Goal: Task Accomplishment & Management: Complete application form

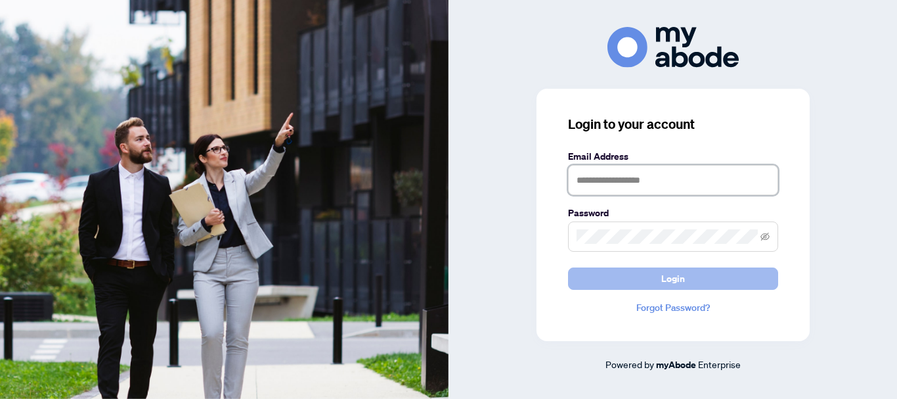
type input "**********"
click at [654, 276] on button "Login" at bounding box center [673, 278] width 210 height 22
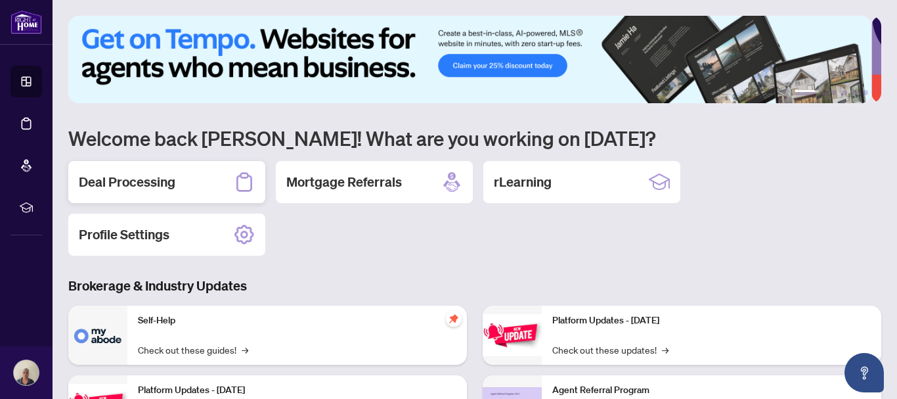
click at [141, 181] on h2 "Deal Processing" at bounding box center [127, 182] width 97 height 18
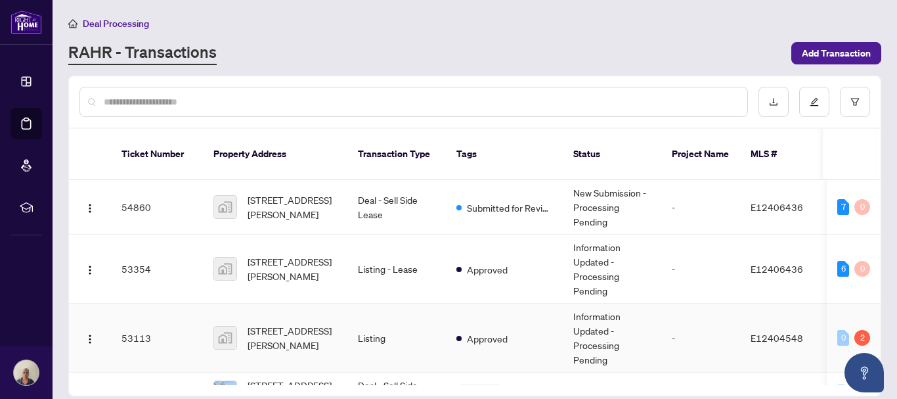
click at [448, 325] on td "Approved" at bounding box center [504, 338] width 117 height 69
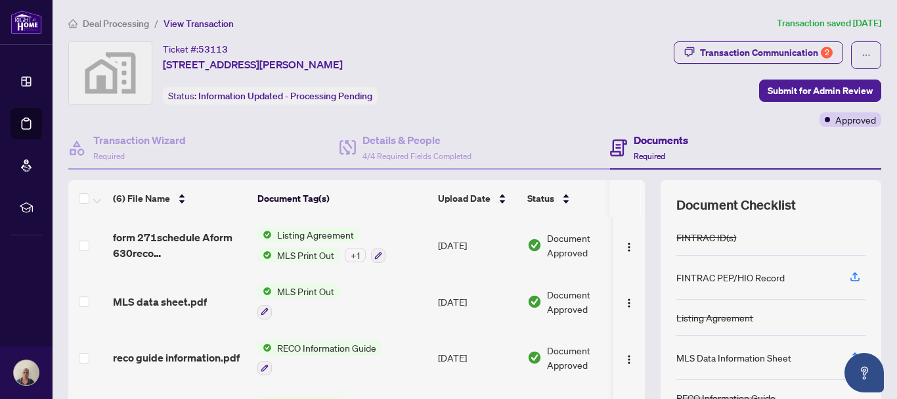
click at [637, 386] on div "(6) File Name Document Tag(s) Upload Date Status form 271schedule Aform 630reco…" at bounding box center [474, 341] width 813 height 322
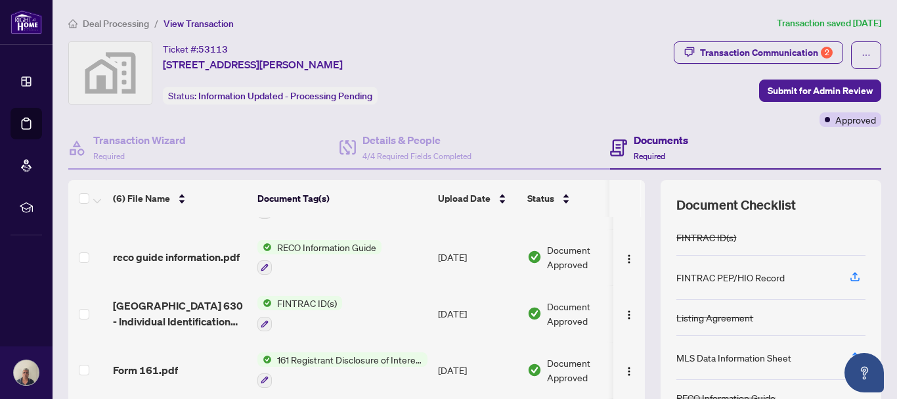
scroll to position [117, 0]
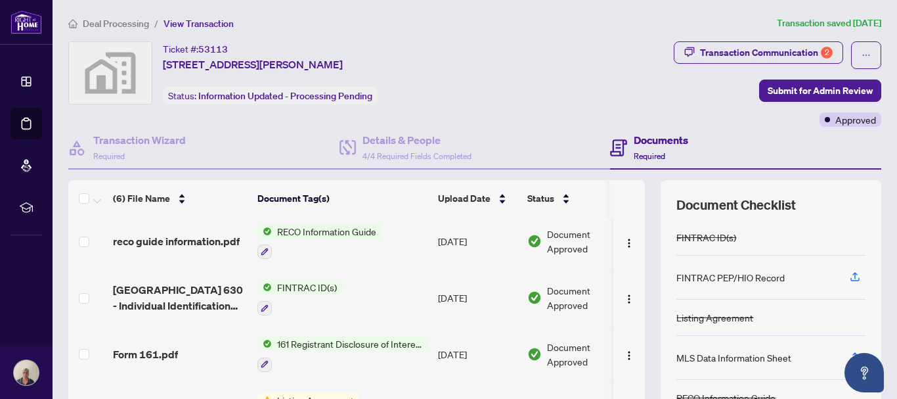
click at [644, 139] on h4 "Documents" at bounding box center [661, 140] width 55 height 16
click at [641, 202] on th at bounding box center [643, 198] width 4 height 37
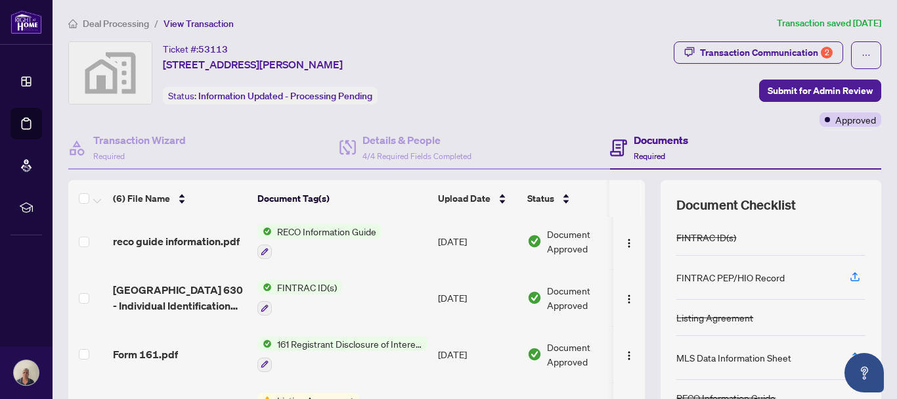
click at [641, 202] on th at bounding box center [643, 198] width 4 height 37
click at [641, 204] on th at bounding box center [643, 198] width 4 height 37
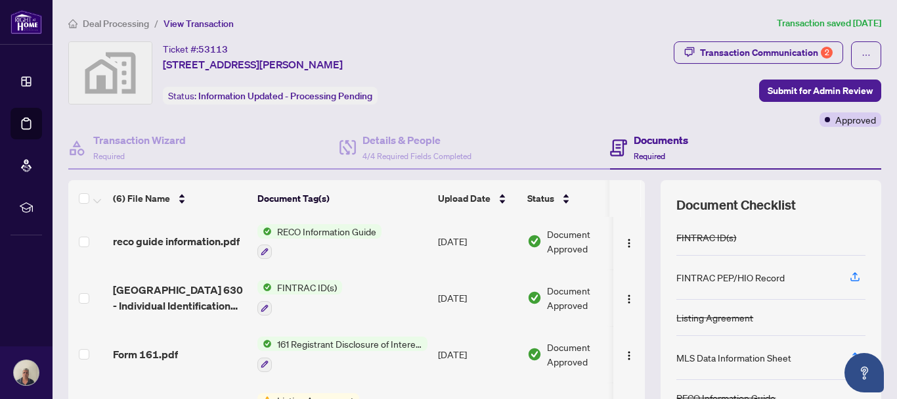
click at [641, 212] on th at bounding box center [643, 198] width 4 height 37
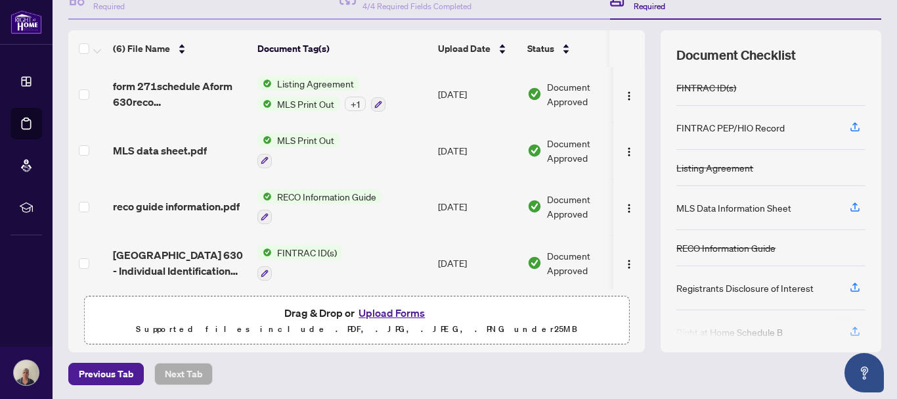
scroll to position [151, 0]
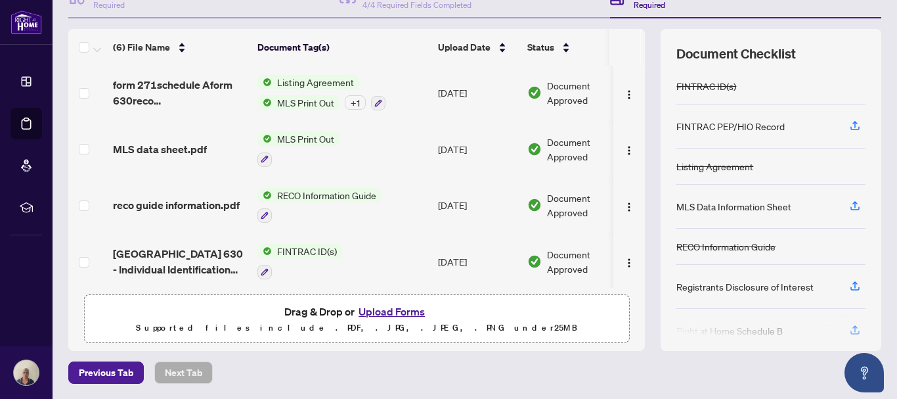
click at [382, 309] on button "Upload Forms" at bounding box center [392, 311] width 74 height 17
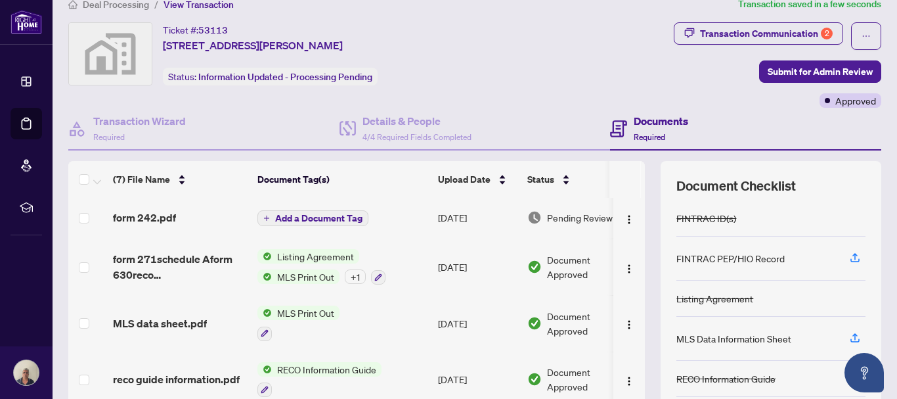
scroll to position [0, 0]
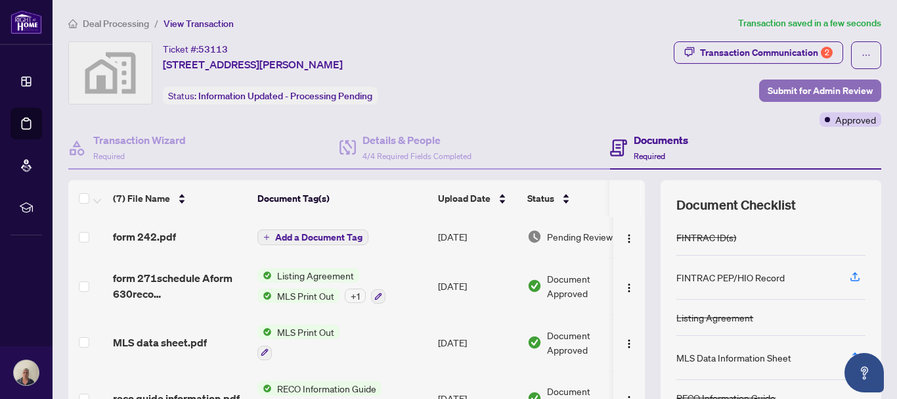
click at [806, 87] on span "Submit for Admin Review" at bounding box center [820, 90] width 105 height 21
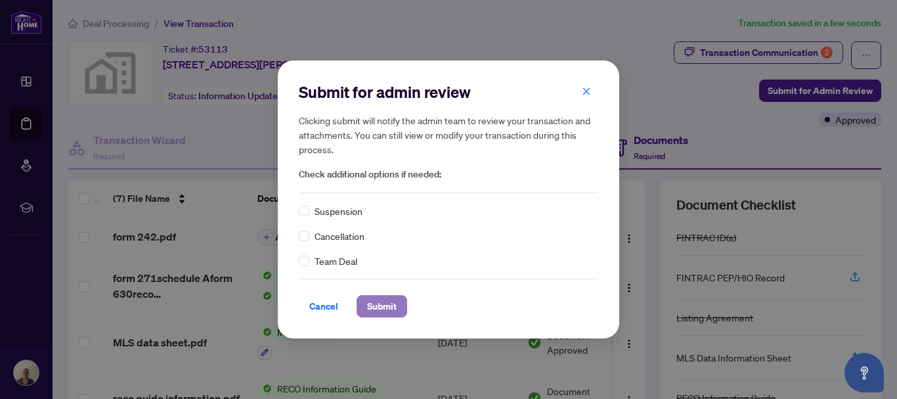
click at [385, 304] on span "Submit" at bounding box center [382, 306] width 30 height 21
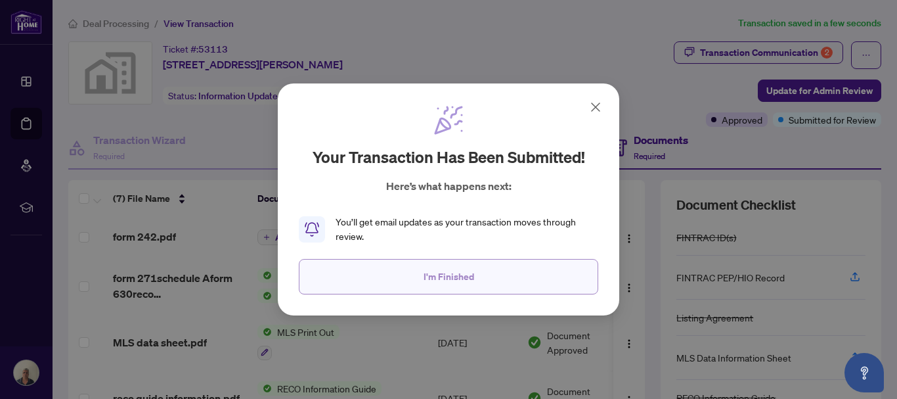
click at [434, 273] on span "I'm Finished" at bounding box center [449, 276] width 51 height 21
